Goal: Task Accomplishment & Management: Use online tool/utility

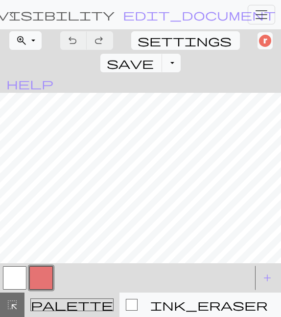
click at [12, 15] on span "keyboard_arrow_left" at bounding box center [12, 15] width 12 height 14
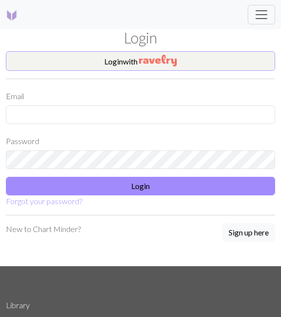
click at [72, 66] on button "Login with" at bounding box center [140, 61] width 269 height 20
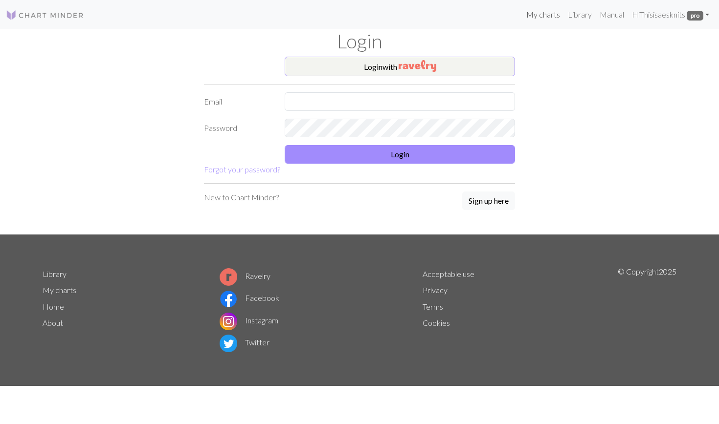
click at [531, 15] on link "My charts" at bounding box center [543, 15] width 42 height 20
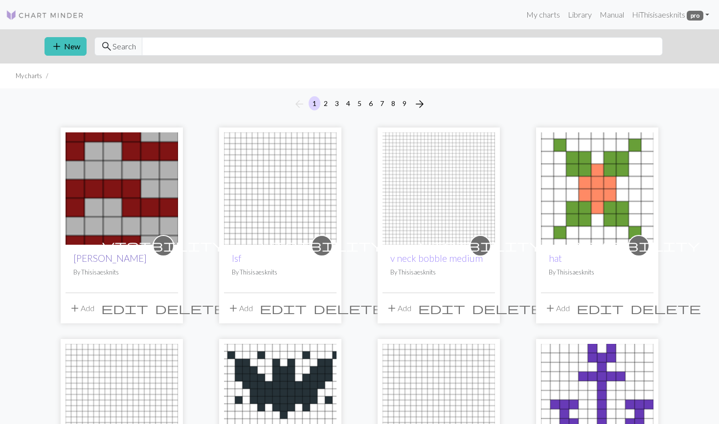
click at [120, 260] on link "[PERSON_NAME]" at bounding box center [109, 258] width 73 height 11
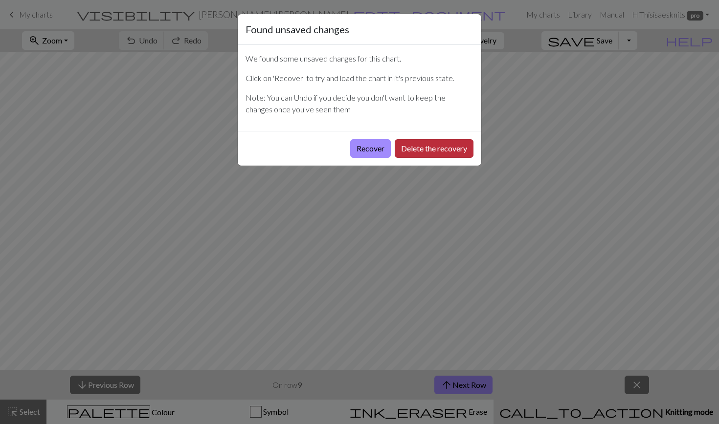
click at [429, 147] on button "Delete the recovery" at bounding box center [433, 148] width 79 height 19
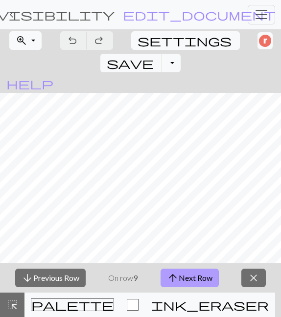
click at [189, 278] on button "arrow_upward Next Row" at bounding box center [189, 278] width 58 height 19
click at [187, 271] on button "arrow_upward Next Row" at bounding box center [191, 278] width 58 height 19
click at [179, 278] on span "arrow_upward" at bounding box center [174, 278] width 12 height 14
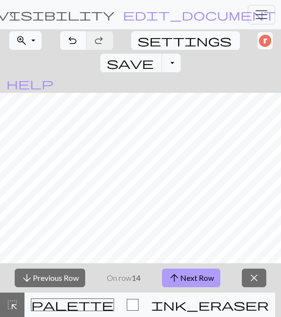
click at [179, 278] on span "arrow_upward" at bounding box center [174, 278] width 12 height 14
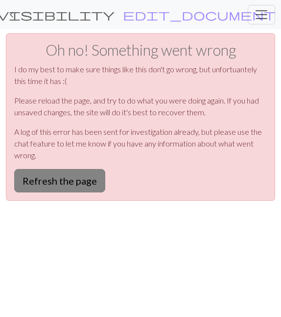
click at [95, 180] on button "Refresh the page" at bounding box center [59, 180] width 91 height 23
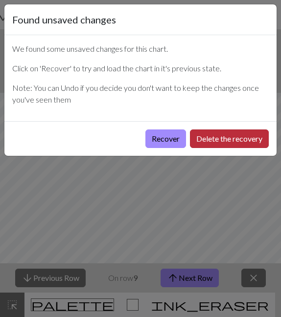
click at [203, 137] on button "Delete the recovery" at bounding box center [229, 139] width 79 height 19
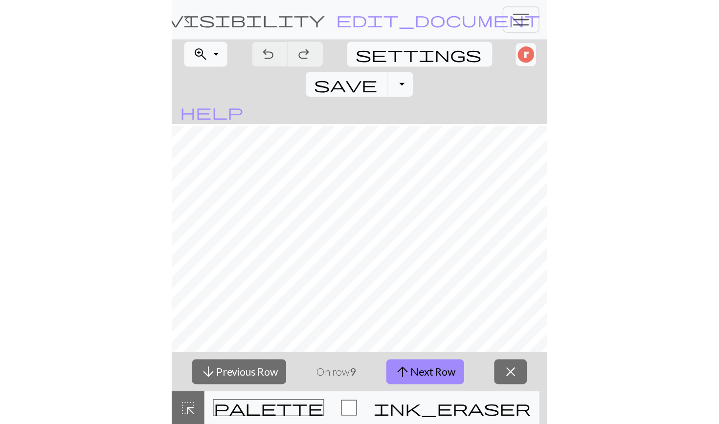
scroll to position [28, 0]
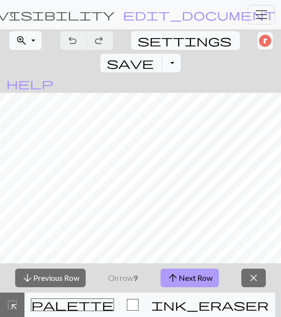
click at [190, 283] on button "arrow_upward Next Row" at bounding box center [189, 278] width 58 height 19
click at [190, 283] on button "arrow_upward Next Row" at bounding box center [191, 278] width 58 height 19
click at [187, 272] on button "arrow_upward Next Row" at bounding box center [191, 278] width 58 height 19
click at [186, 285] on button "arrow_upward Next Row" at bounding box center [191, 278] width 58 height 19
click at [183, 280] on button "arrow_upward Next Row" at bounding box center [191, 278] width 58 height 19
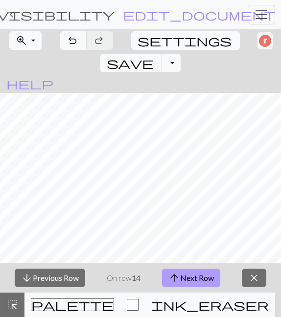
click at [200, 280] on button "arrow_upward Next Row" at bounding box center [191, 278] width 58 height 19
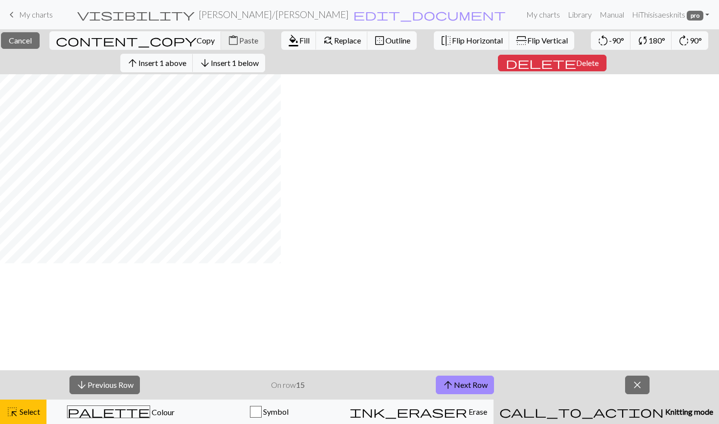
scroll to position [12, 0]
click at [280, 317] on span "Knitting mode" at bounding box center [687, 411] width 49 height 9
click at [280, 317] on span "close" at bounding box center [637, 385] width 12 height 14
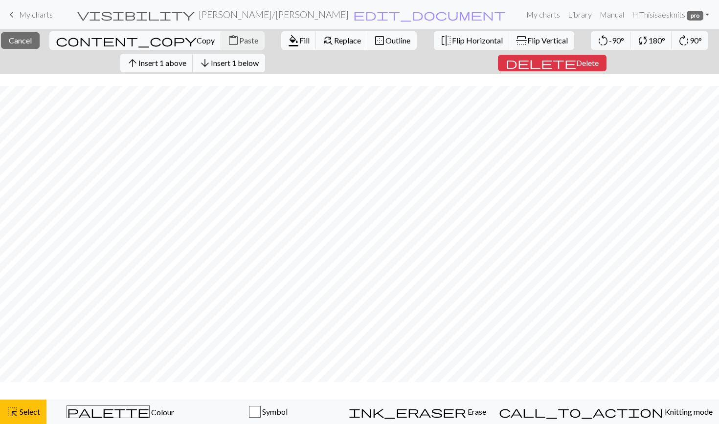
scroll to position [0, 0]
click at [280, 58] on button "delete Delete" at bounding box center [552, 63] width 109 height 17
click at [280, 65] on span "Delete" at bounding box center [587, 62] width 22 height 9
click at [280, 61] on span "Delete" at bounding box center [587, 62] width 22 height 9
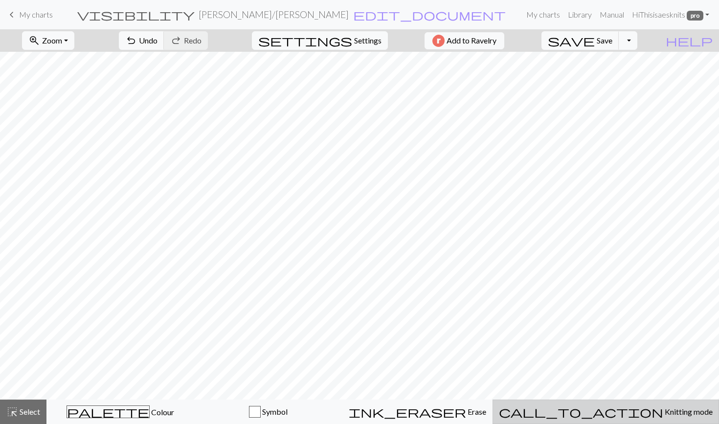
click at [280, 317] on span "Knitting mode" at bounding box center [687, 411] width 49 height 9
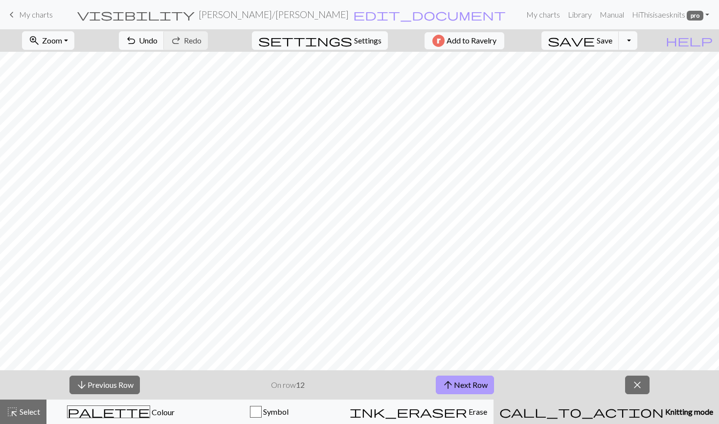
click at [280, 317] on button "arrow_upward Next Row" at bounding box center [465, 385] width 58 height 19
